Goal: Information Seeking & Learning: Learn about a topic

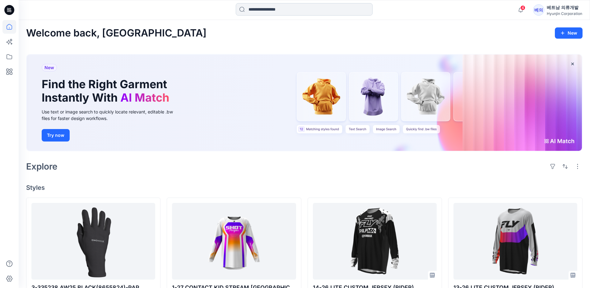
click at [278, 9] on input at bounding box center [304, 9] width 137 height 12
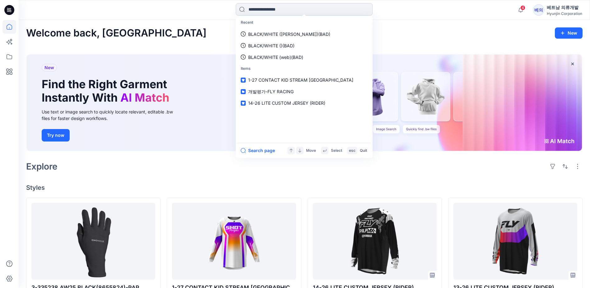
click at [274, 9] on input at bounding box center [304, 9] width 137 height 12
paste input "**********"
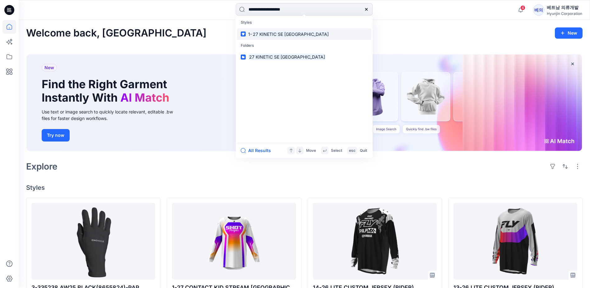
type input "**********"
click at [270, 34] on mark "27 KINETIC SE [GEOGRAPHIC_DATA]" at bounding box center [291, 33] width 78 height 7
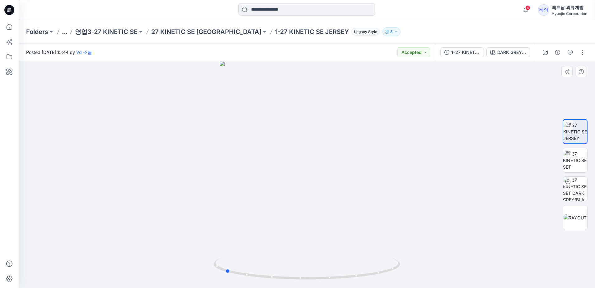
drag, startPoint x: 337, startPoint y: 197, endPoint x: 255, endPoint y: 196, distance: 82.5
click at [255, 196] on div at bounding box center [307, 174] width 576 height 227
drag, startPoint x: 349, startPoint y: 195, endPoint x: 300, endPoint y: 209, distance: 51.1
click at [300, 209] on div at bounding box center [307, 174] width 576 height 227
drag, startPoint x: 326, startPoint y: 188, endPoint x: 249, endPoint y: 171, distance: 78.1
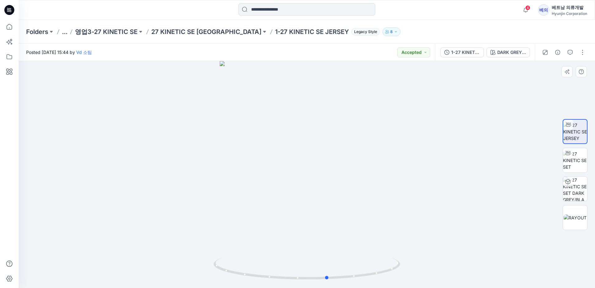
click at [249, 171] on div at bounding box center [307, 174] width 576 height 227
drag, startPoint x: 301, startPoint y: 188, endPoint x: 275, endPoint y: 183, distance: 26.0
click at [275, 183] on div at bounding box center [307, 174] width 576 height 227
click at [295, 9] on input at bounding box center [306, 9] width 137 height 12
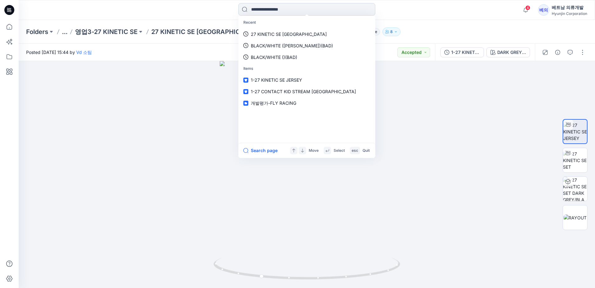
paste input "**********"
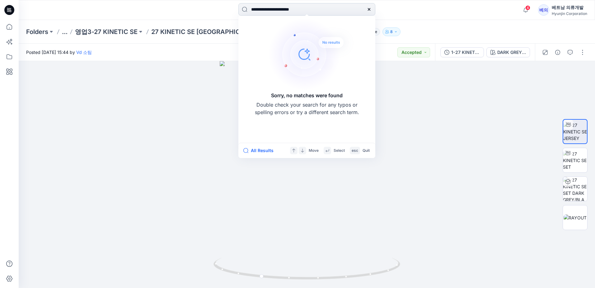
drag, startPoint x: 316, startPoint y: 12, endPoint x: 294, endPoint y: 12, distance: 22.7
click at [294, 12] on input "**********" at bounding box center [306, 9] width 137 height 12
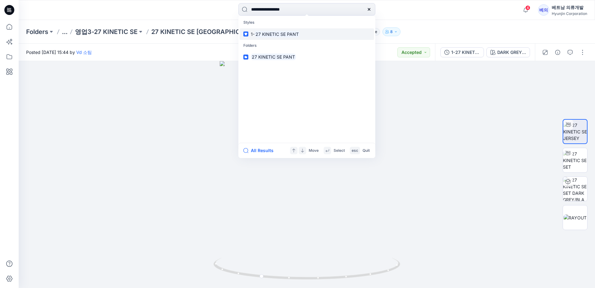
type input "**********"
click at [278, 35] on mark "27 KINETIC SE PANT" at bounding box center [277, 33] width 45 height 7
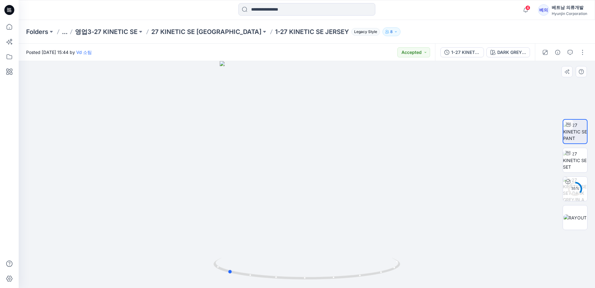
drag, startPoint x: 313, startPoint y: 199, endPoint x: 243, endPoint y: 202, distance: 69.7
click at [243, 202] on div at bounding box center [307, 174] width 576 height 227
drag, startPoint x: 336, startPoint y: 202, endPoint x: 299, endPoint y: 202, distance: 37.7
click at [299, 202] on div at bounding box center [307, 174] width 576 height 227
drag, startPoint x: 338, startPoint y: 226, endPoint x: 275, endPoint y: 203, distance: 66.7
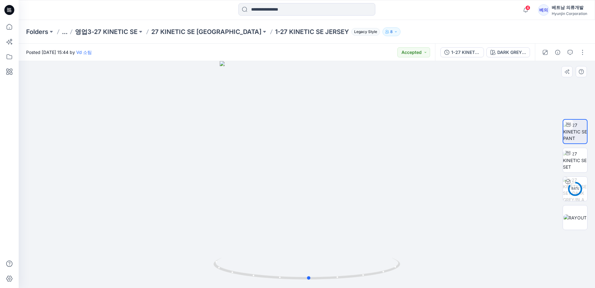
click at [271, 191] on div at bounding box center [307, 174] width 576 height 227
drag, startPoint x: 316, startPoint y: 225, endPoint x: 287, endPoint y: 225, distance: 29.3
click at [289, 225] on div at bounding box center [307, 174] width 576 height 227
